Goal: Transaction & Acquisition: Purchase product/service

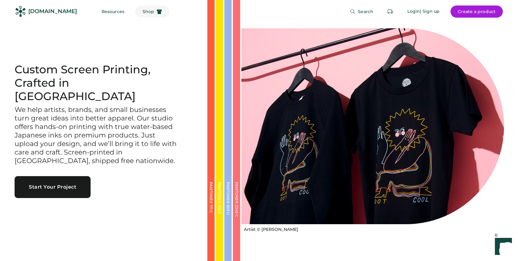
click at [143, 10] on span "Shop" at bounding box center [149, 11] width 12 height 4
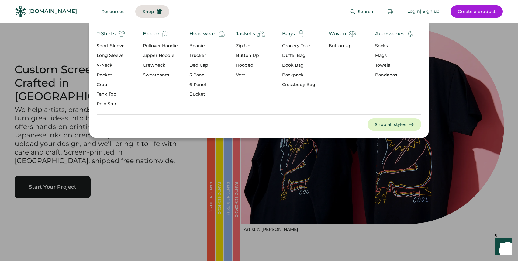
click at [204, 35] on div "Headwear" at bounding box center [203, 33] width 26 height 7
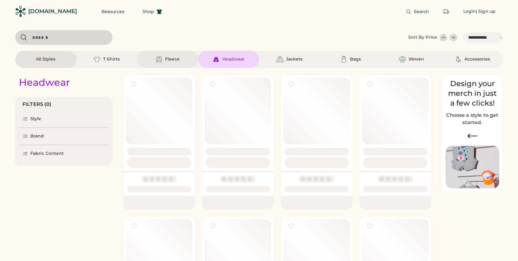
select select "*****"
select select "*"
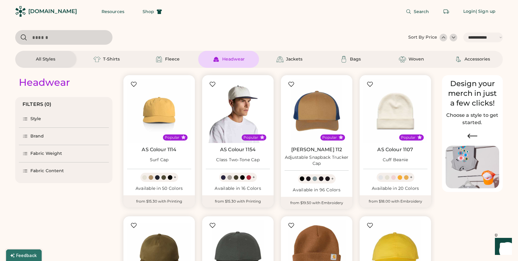
click at [235, 104] on img at bounding box center [238, 111] width 64 height 64
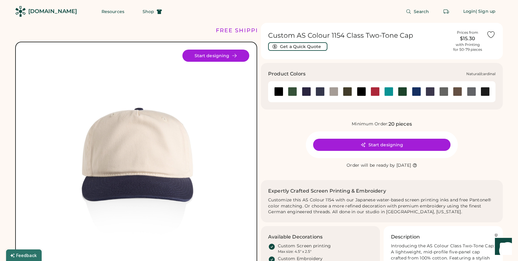
click at [374, 93] on div at bounding box center [375, 91] width 9 height 9
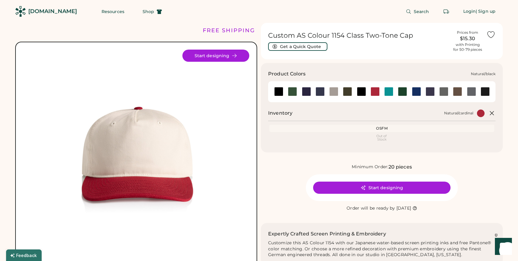
click at [361, 92] on div at bounding box center [361, 91] width 9 height 9
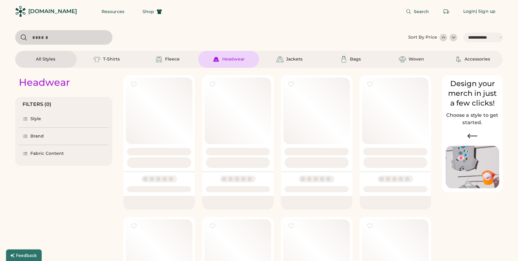
select select "*****"
select select "*"
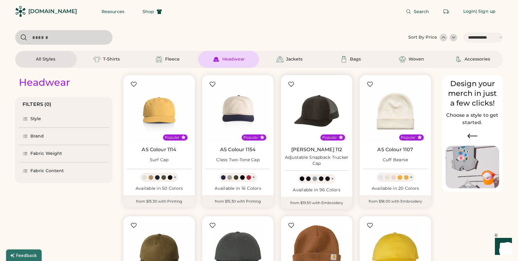
scroll to position [5, 0]
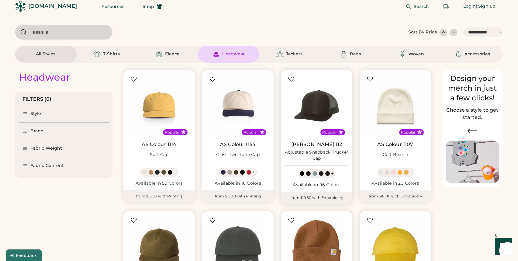
select select "*****"
select select "*"
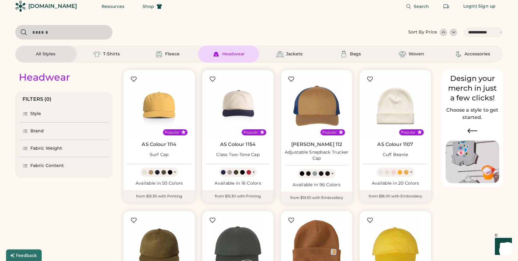
click at [249, 145] on link "AS Colour 1154" at bounding box center [238, 144] width 36 height 6
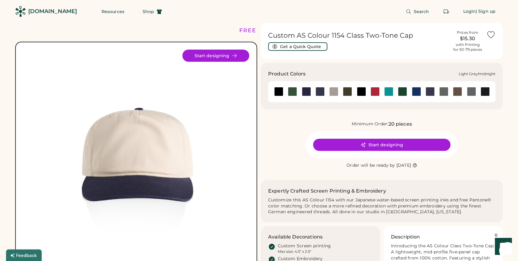
click at [304, 92] on div at bounding box center [306, 91] width 9 height 9
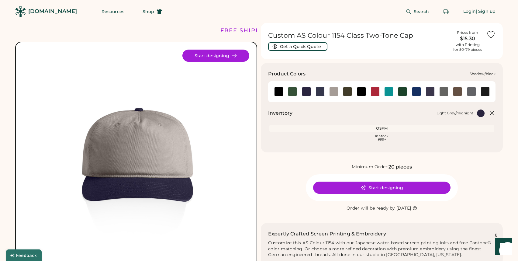
click at [469, 89] on div at bounding box center [471, 91] width 9 height 9
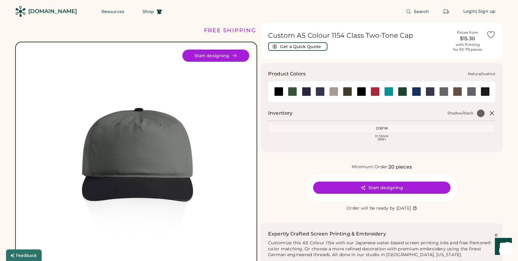
click at [458, 91] on div at bounding box center [457, 91] width 9 height 9
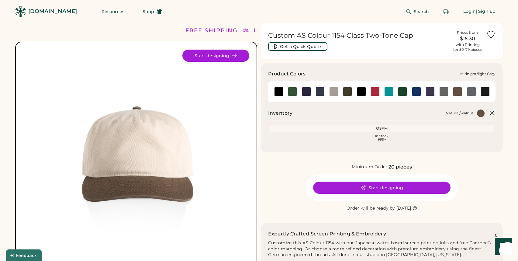
click at [336, 91] on div at bounding box center [333, 91] width 9 height 9
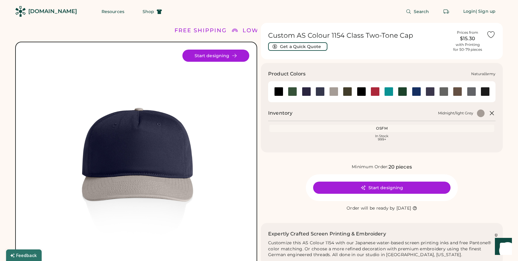
click at [348, 90] on div at bounding box center [347, 91] width 9 height 9
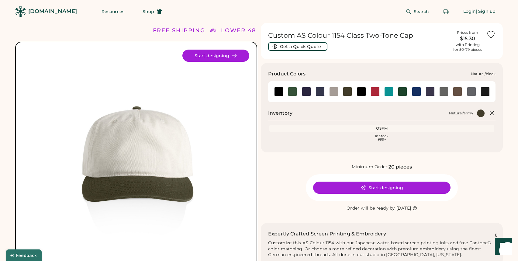
click at [357, 92] on div at bounding box center [362, 91] width 14 height 9
click at [361, 93] on div at bounding box center [361, 91] width 9 height 9
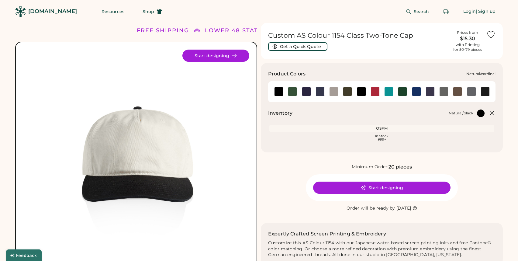
click at [373, 93] on div at bounding box center [375, 91] width 9 height 9
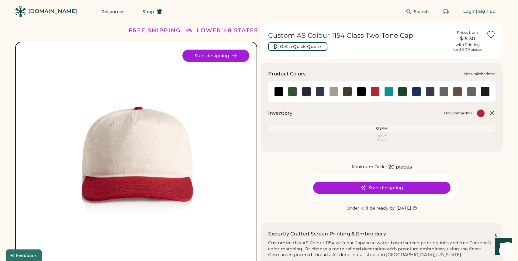
click at [384, 93] on div at bounding box center [389, 91] width 14 height 9
click at [388, 94] on div at bounding box center [389, 91] width 9 height 9
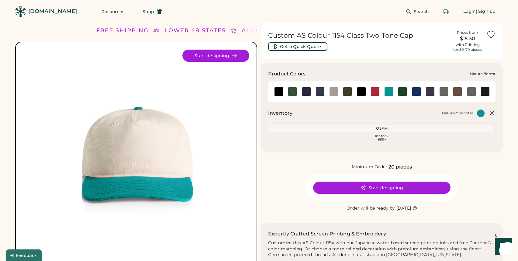
click at [404, 92] on div at bounding box center [402, 91] width 9 height 9
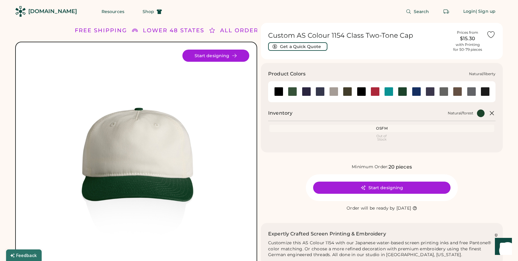
click at [414, 93] on div at bounding box center [416, 91] width 9 height 9
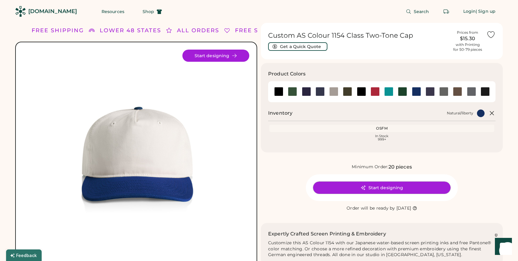
click at [382, 190] on button "Start designing" at bounding box center [382, 188] width 138 height 12
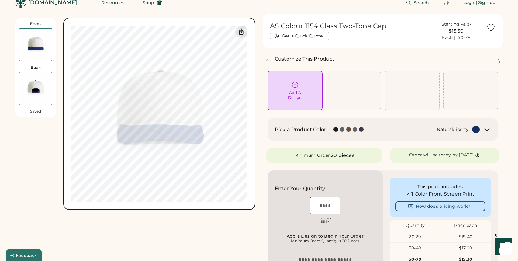
scroll to position [9, 0]
click at [294, 87] on icon at bounding box center [295, 85] width 8 height 8
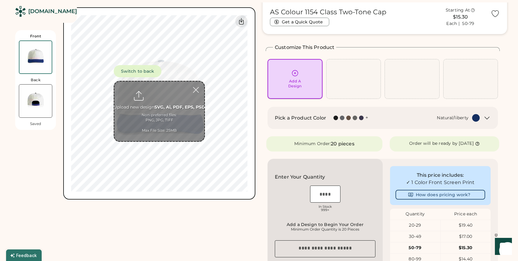
scroll to position [26, 0]
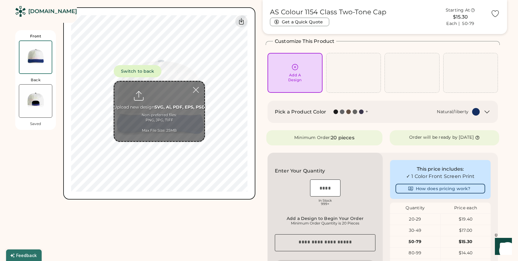
click at [172, 111] on input "file" at bounding box center [159, 112] width 90 height 60
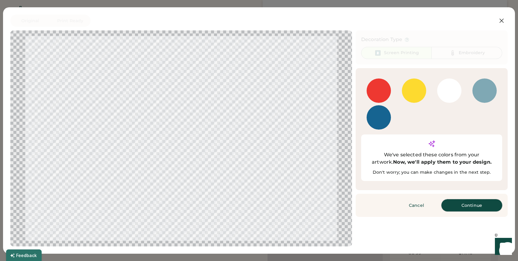
click at [462, 199] on button "Continue" at bounding box center [472, 205] width 61 height 12
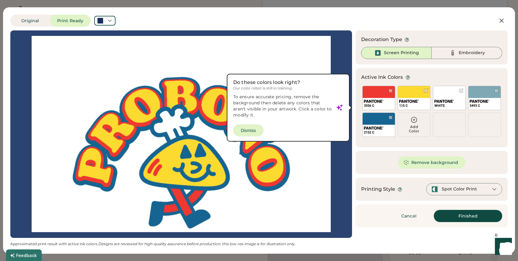
click at [462, 91] on div at bounding box center [461, 90] width 5 height 5
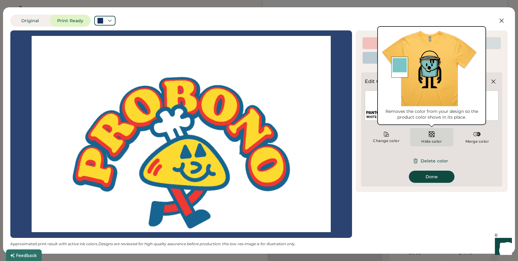
click at [424, 138] on div "Hide color" at bounding box center [431, 137] width 43 height 18
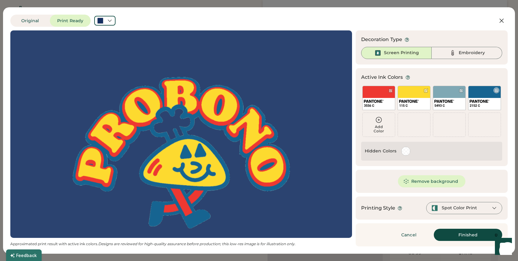
click at [494, 94] on div "2152 C" at bounding box center [484, 98] width 33 height 24
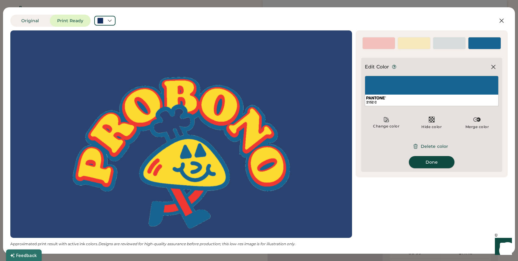
click at [422, 162] on button "Done" at bounding box center [432, 162] width 46 height 12
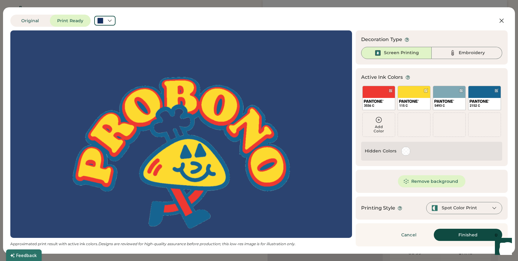
click at [400, 150] on div at bounding box center [406, 151] width 12 height 12
click at [404, 151] on div at bounding box center [406, 151] width 9 height 9
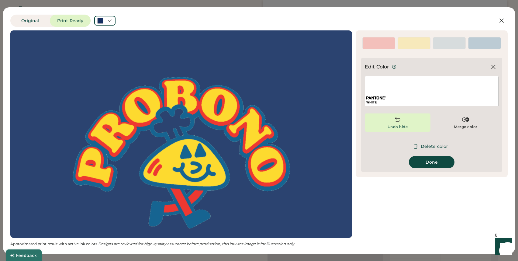
click at [398, 123] on img at bounding box center [397, 119] width 7 height 7
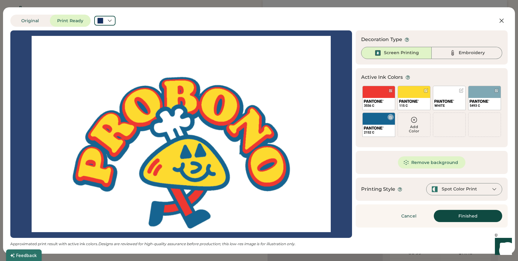
click at [390, 117] on div at bounding box center [391, 117] width 5 height 5
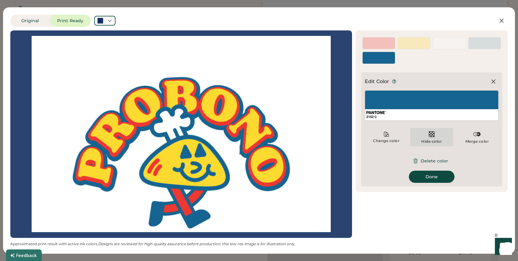
click at [432, 137] on img at bounding box center [431, 134] width 7 height 7
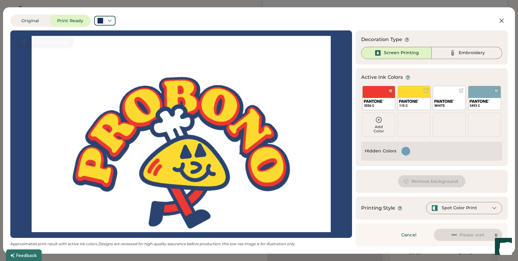
click at [460, 93] on div "WHITE" at bounding box center [449, 98] width 33 height 24
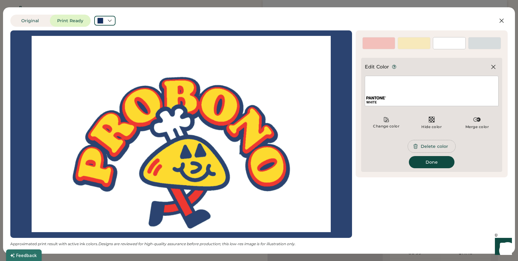
drag, startPoint x: 427, startPoint y: 149, endPoint x: 434, endPoint y: 110, distance: 39.5
click at [434, 110] on div "Edit Color WHITE Change color Hide color Merge color Delete color Done" at bounding box center [432, 114] width 134 height 107
click at [434, 121] on img at bounding box center [431, 119] width 7 height 7
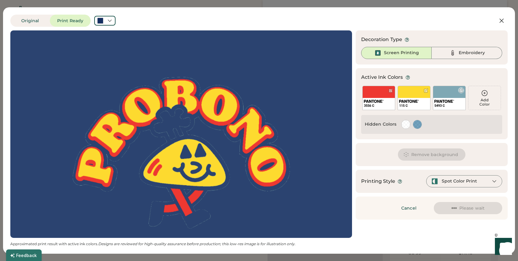
click at [459, 94] on div "5493 C" at bounding box center [449, 98] width 33 height 24
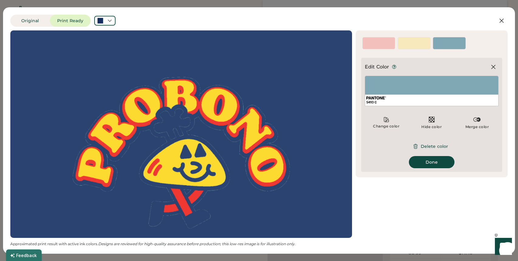
click at [434, 124] on div "Hide color" at bounding box center [432, 126] width 20 height 5
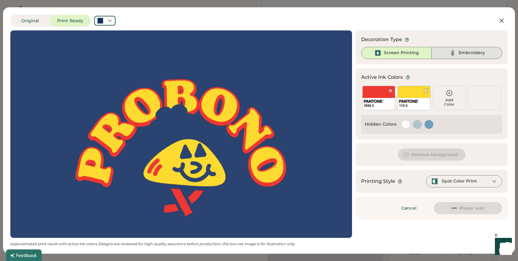
click at [471, 54] on div "Embroidery" at bounding box center [472, 53] width 26 height 6
click at [500, 26] on button at bounding box center [502, 21] width 12 height 12
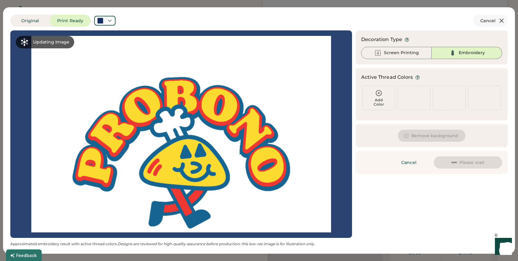
scroll to position [0, 0]
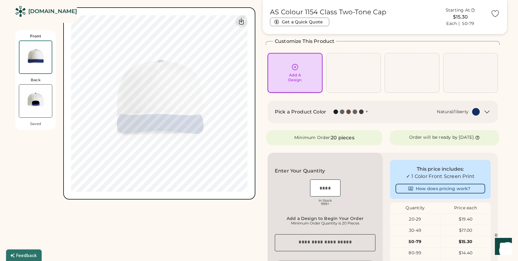
click at [293, 82] on div "Add A Design" at bounding box center [295, 78] width 14 height 10
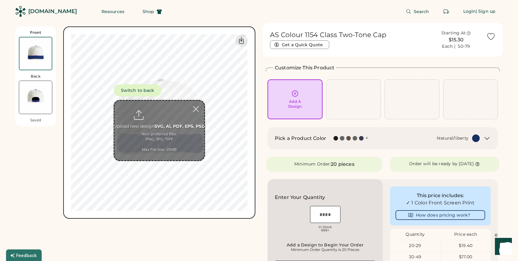
click at [191, 115] on input "file" at bounding box center [159, 131] width 90 height 60
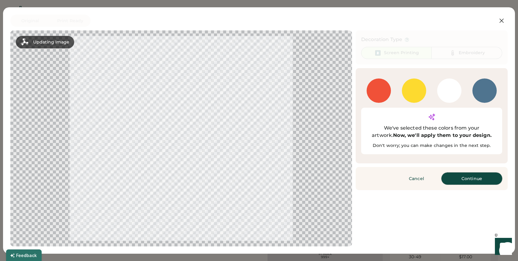
click at [462, 172] on button "Continue" at bounding box center [472, 178] width 61 height 12
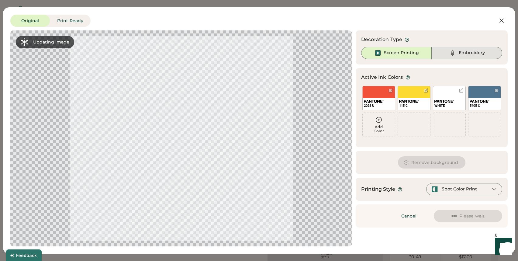
click at [456, 54] on img at bounding box center [452, 52] width 7 height 7
click at [447, 49] on div "Embroidery" at bounding box center [467, 53] width 71 height 12
click at [461, 91] on div at bounding box center [461, 90] width 5 height 5
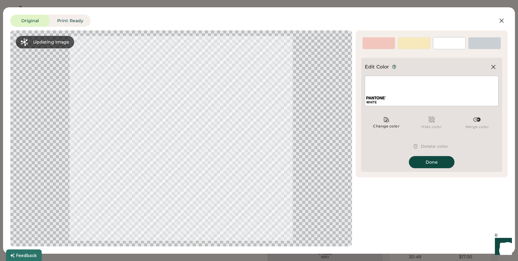
click at [432, 122] on img at bounding box center [431, 119] width 7 height 7
click at [494, 67] on icon at bounding box center [494, 67] width 4 height 4
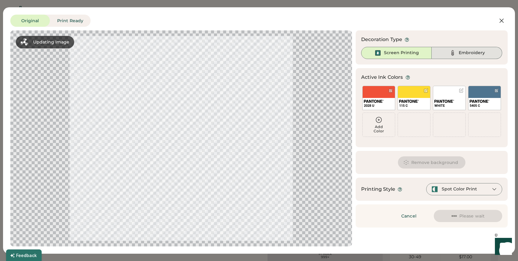
click at [449, 54] on div "Embroidery" at bounding box center [467, 53] width 71 height 12
click at [395, 51] on div "Screen Printing" at bounding box center [401, 53] width 35 height 6
click at [70, 20] on button "Print Ready" at bounding box center [70, 21] width 41 height 12
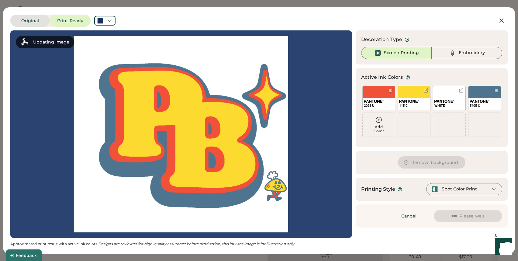
click at [26, 23] on button "Original" at bounding box center [30, 21] width 40 height 12
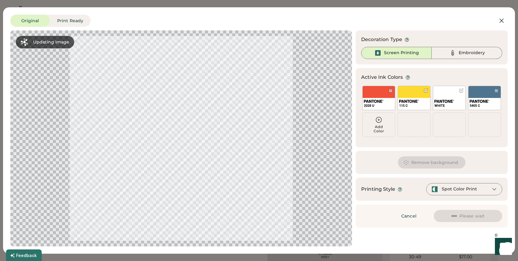
click at [461, 90] on div at bounding box center [461, 90] width 5 height 5
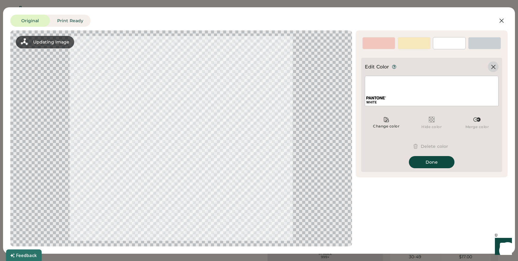
click at [493, 65] on icon at bounding box center [493, 66] width 7 height 7
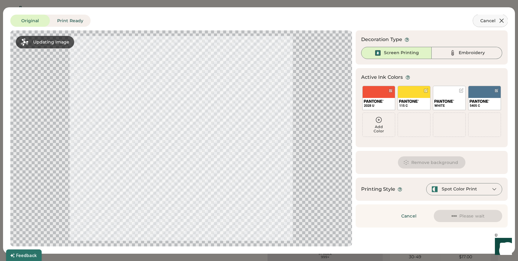
click at [504, 20] on icon at bounding box center [501, 20] width 7 height 7
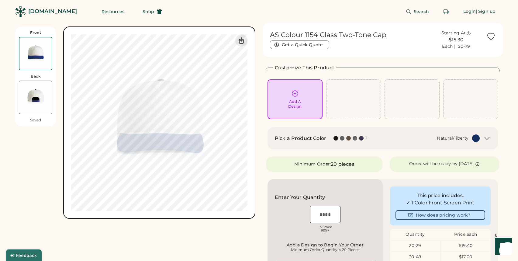
click at [501, 22] on div "Search Login | Sign up" at bounding box center [336, 11] width 334 height 23
click at [303, 88] on div "Add A Design" at bounding box center [295, 99] width 55 height 40
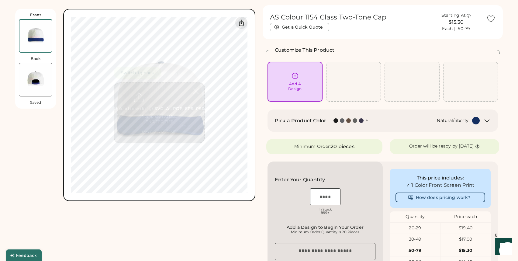
scroll to position [26, 0]
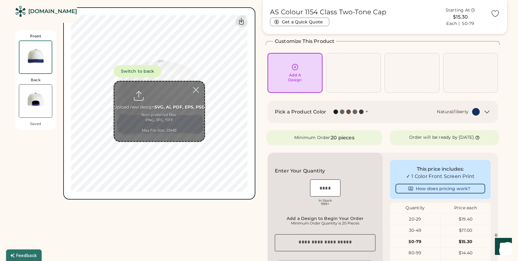
click at [161, 105] on input "file" at bounding box center [159, 112] width 90 height 60
type input "**********"
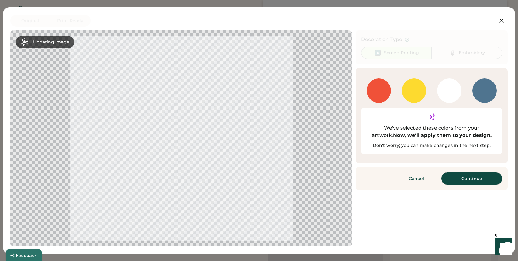
click at [455, 172] on button "Continue" at bounding box center [472, 178] width 61 height 12
click at [455, 170] on div "Cancel Finished Continue" at bounding box center [432, 178] width 152 height 23
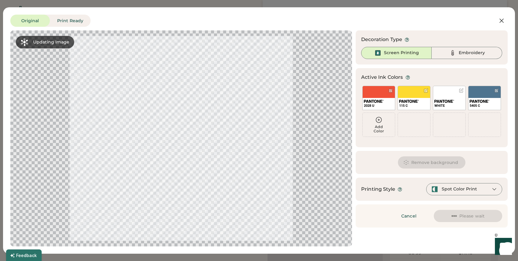
scroll to position [0, 0]
click at [461, 92] on div at bounding box center [461, 90] width 5 height 5
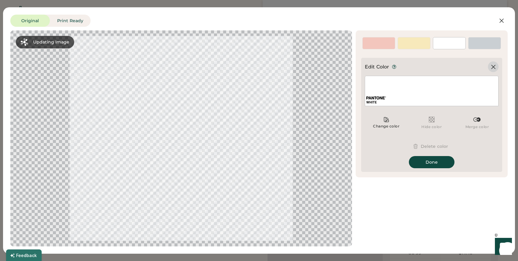
click at [493, 64] on icon at bounding box center [493, 66] width 7 height 7
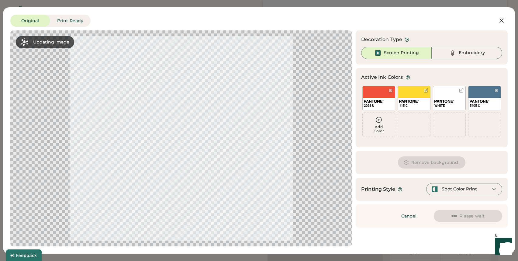
click at [451, 216] on button "Please wait" at bounding box center [468, 216] width 68 height 12
click at [504, 22] on icon at bounding box center [502, 21] width 4 height 4
